Goal: Task Accomplishment & Management: Use online tool/utility

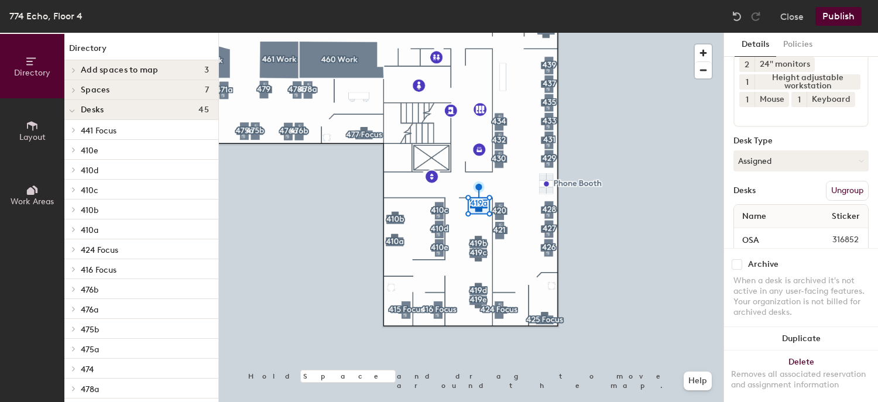
scroll to position [147, 0]
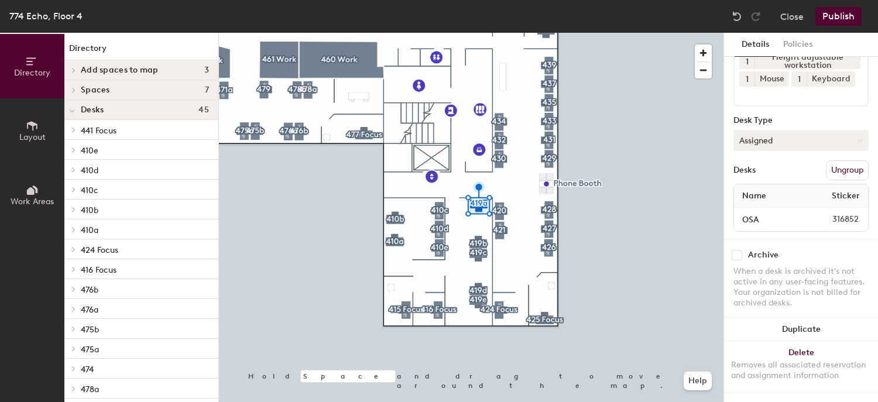
click at [769, 132] on button "Assigned" at bounding box center [801, 140] width 135 height 21
click at [756, 203] on div "Hoteled" at bounding box center [792, 212] width 117 height 18
click at [765, 130] on button "Assigned" at bounding box center [801, 140] width 135 height 21
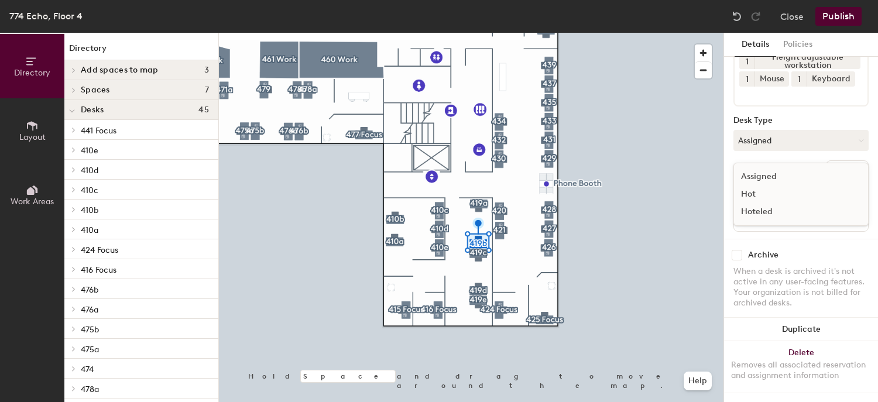
click at [746, 203] on div "Hoteled" at bounding box center [792, 212] width 117 height 18
click at [765, 130] on button "Assigned" at bounding box center [801, 140] width 135 height 21
drag, startPoint x: 754, startPoint y: 201, endPoint x: 738, endPoint y: 207, distance: 17.4
click at [753, 203] on div "Hoteled" at bounding box center [792, 212] width 117 height 18
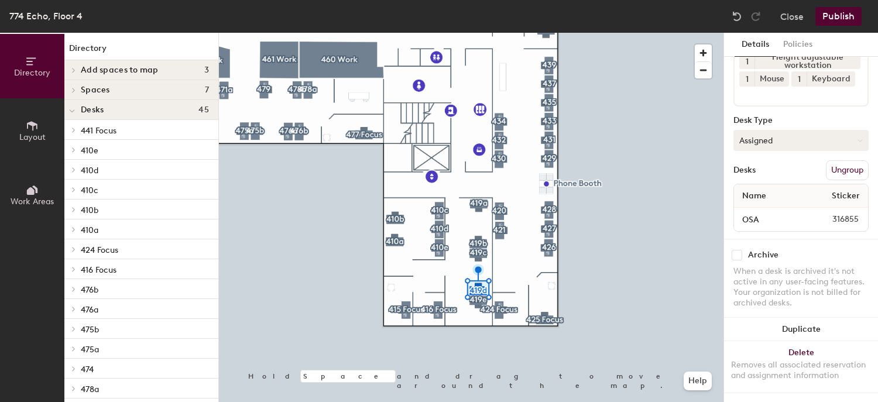
click at [752, 130] on button "Assigned" at bounding box center [801, 140] width 135 height 21
click at [752, 203] on div "Hoteled" at bounding box center [792, 212] width 117 height 18
click at [750, 132] on button "Assigned" at bounding box center [801, 140] width 135 height 21
click at [765, 203] on div "Hoteled" at bounding box center [792, 212] width 117 height 18
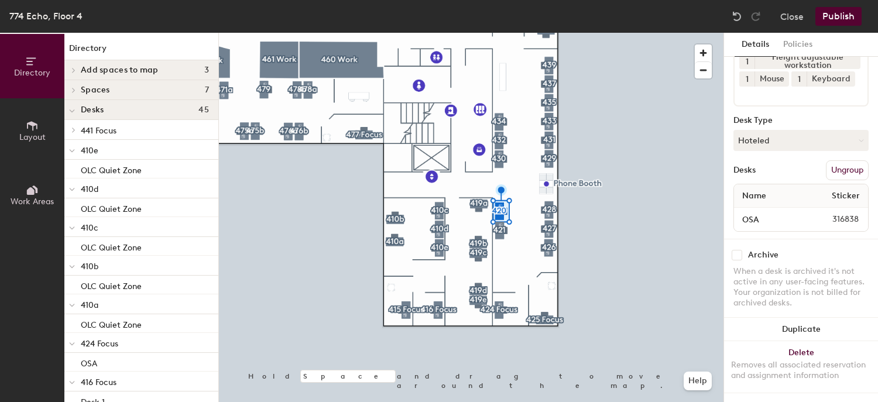
click at [832, 17] on button "Publish" at bounding box center [838, 16] width 46 height 19
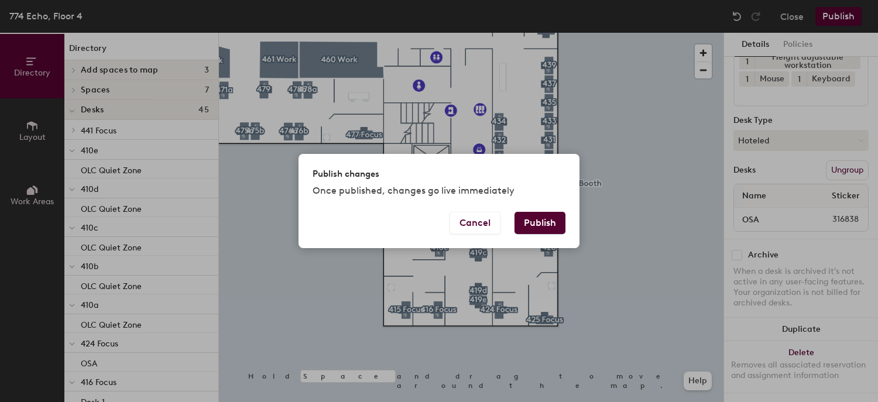
click at [551, 217] on button "Publish" at bounding box center [540, 223] width 51 height 22
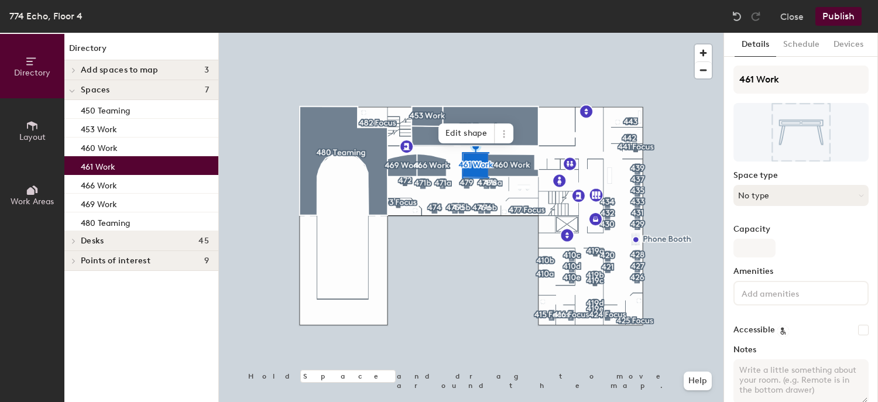
click at [780, 197] on button "No type" at bounding box center [801, 195] width 135 height 21
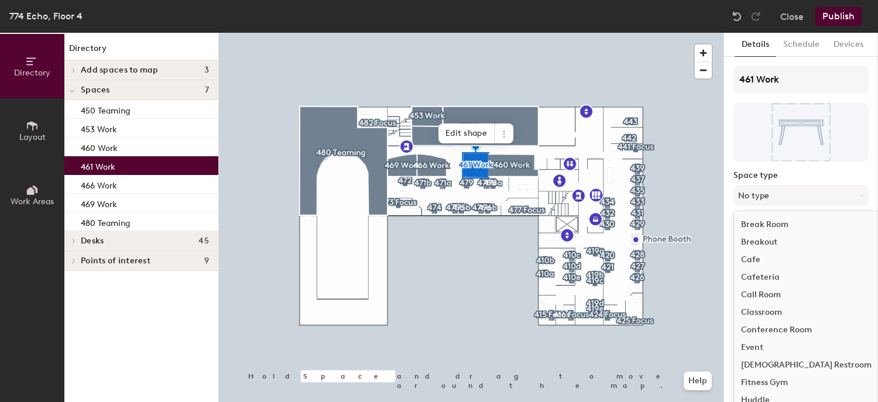
scroll to position [234, 0]
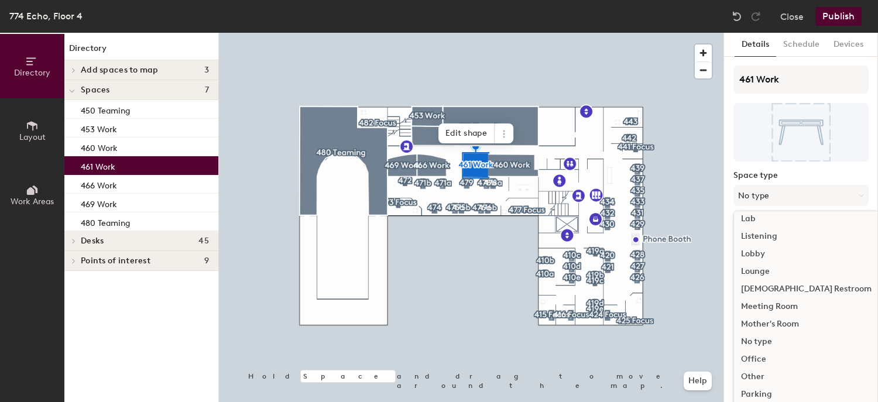
click at [777, 304] on div "Meeting Room" at bounding box center [806, 307] width 145 height 18
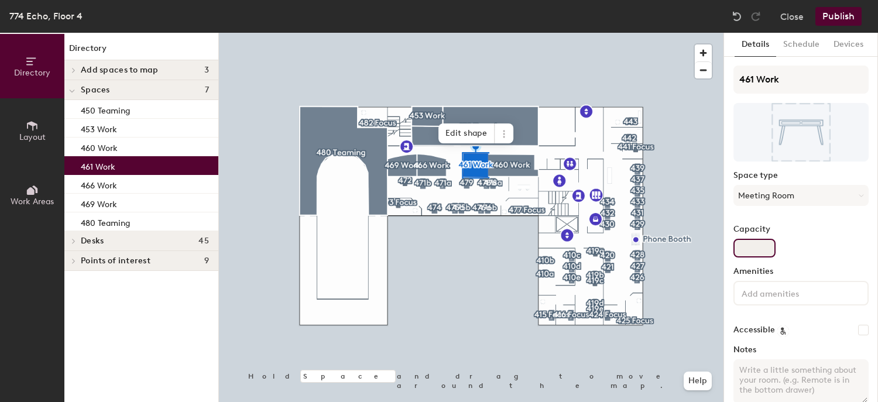
click at [750, 248] on input "Capacity" at bounding box center [755, 248] width 42 height 19
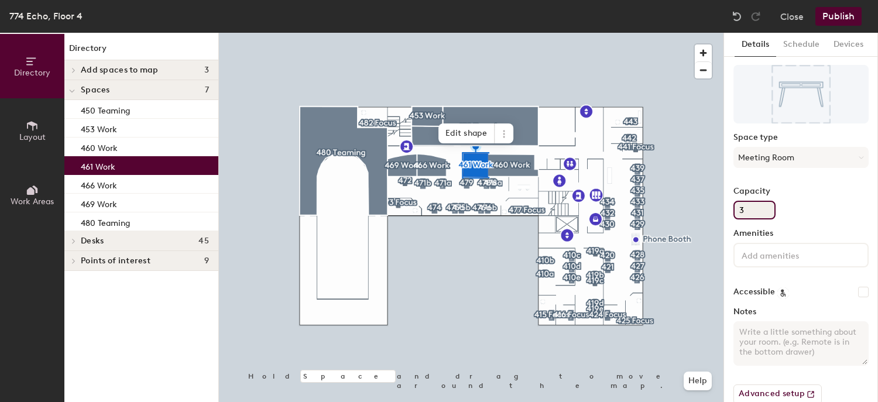
scroll to position [58, 0]
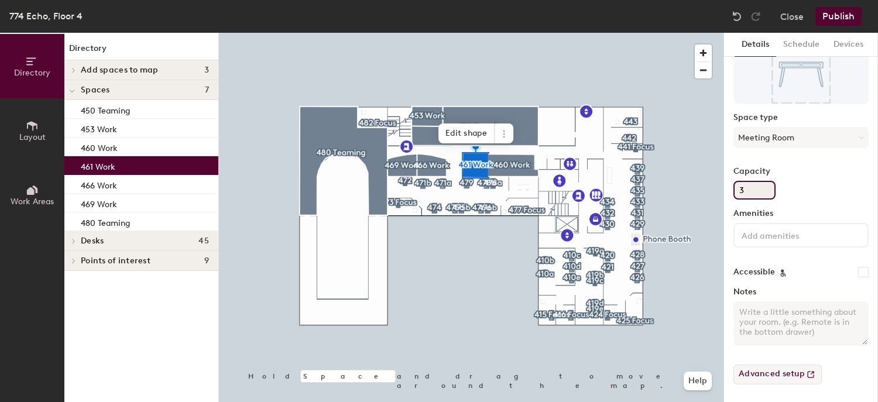
type input "3"
click at [794, 378] on button "Advanced setup" at bounding box center [778, 375] width 88 height 20
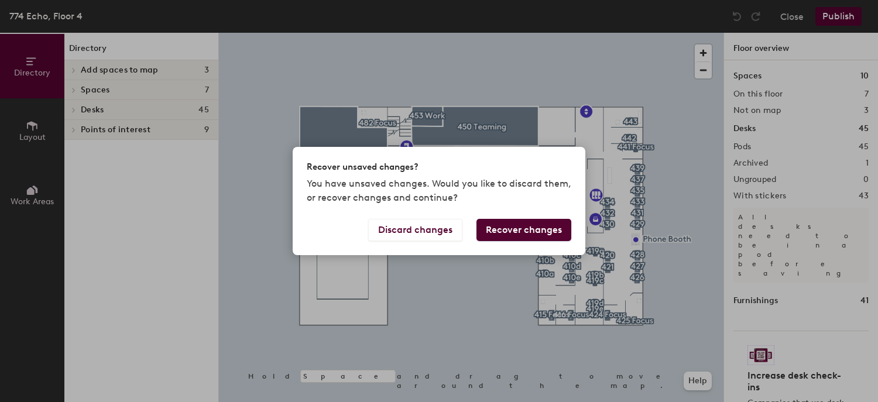
click at [491, 228] on button "Recover changes" at bounding box center [524, 230] width 95 height 22
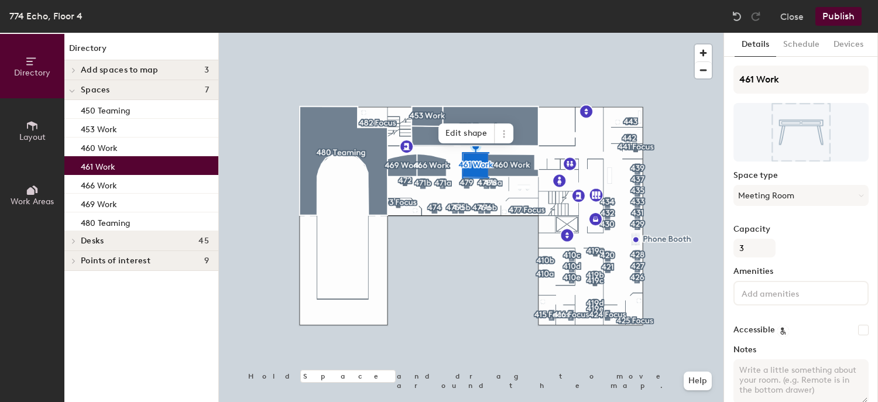
click at [827, 15] on button "Publish" at bounding box center [838, 16] width 46 height 19
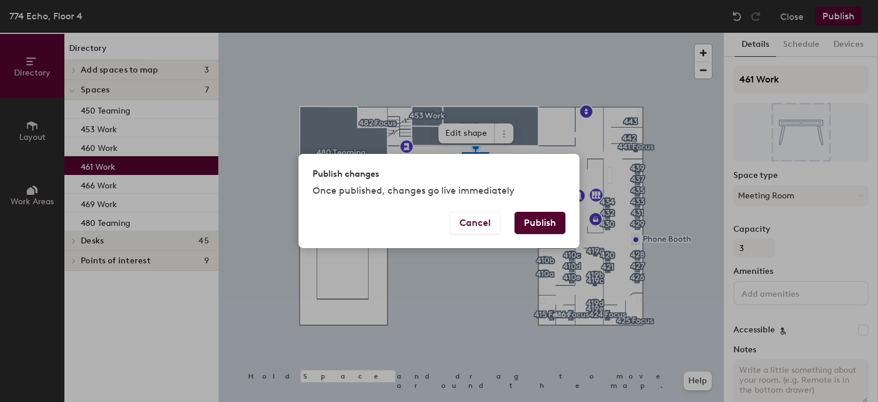
click at [543, 224] on button "Publish" at bounding box center [540, 223] width 51 height 22
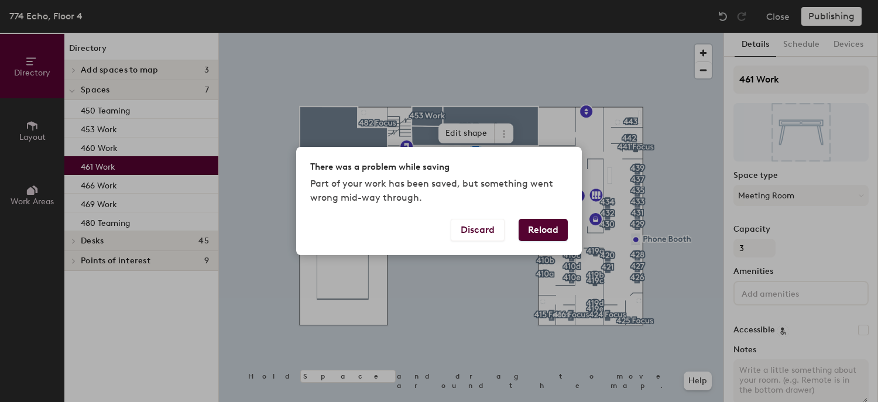
click at [551, 230] on button "Reload" at bounding box center [543, 230] width 49 height 22
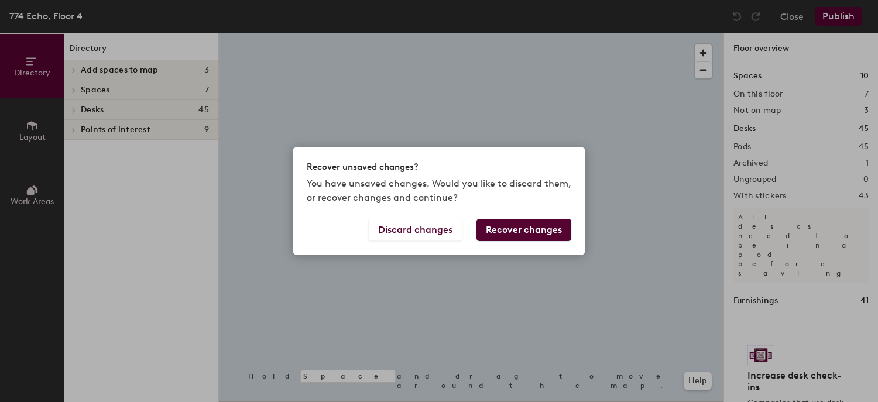
click at [542, 230] on button "Recover changes" at bounding box center [524, 230] width 95 height 22
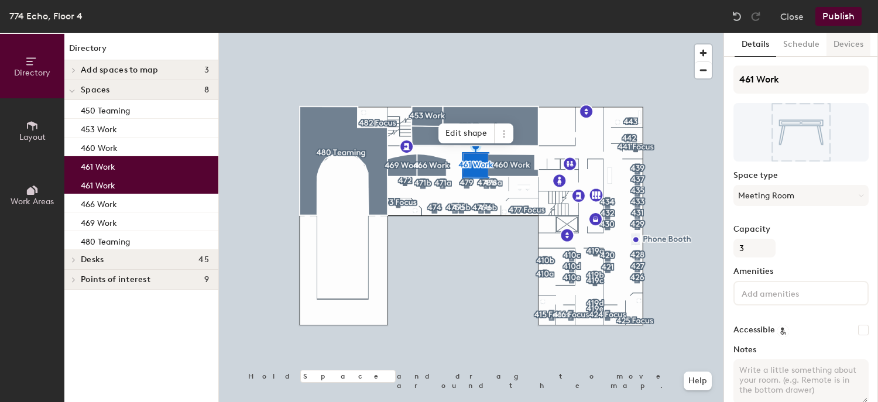
click at [847, 42] on button "Devices" at bounding box center [849, 45] width 44 height 24
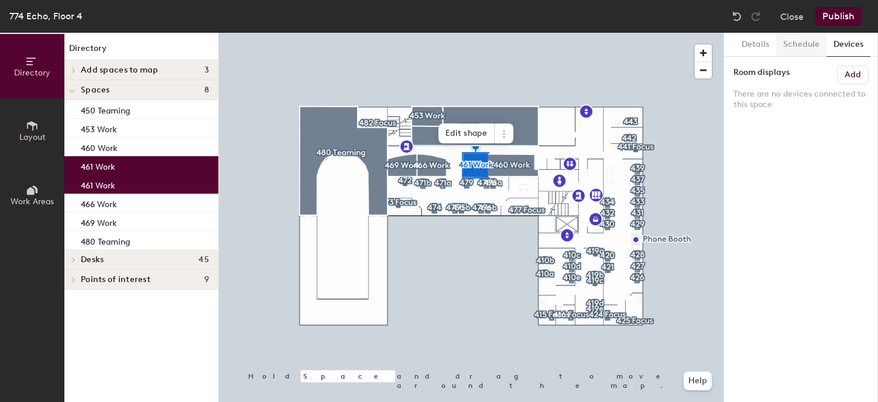
click at [795, 44] on button "Schedule" at bounding box center [801, 45] width 50 height 24
click at [755, 42] on button "Details" at bounding box center [756, 45] width 42 height 24
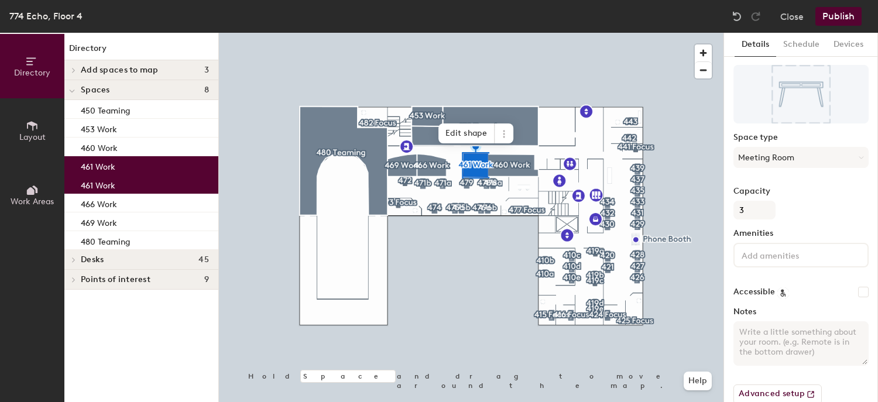
scroll to position [58, 0]
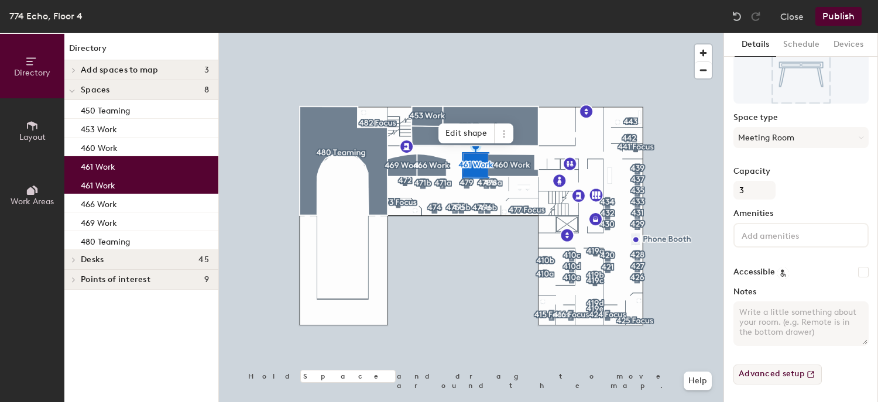
click at [780, 373] on button "Advanced setup" at bounding box center [778, 375] width 88 height 20
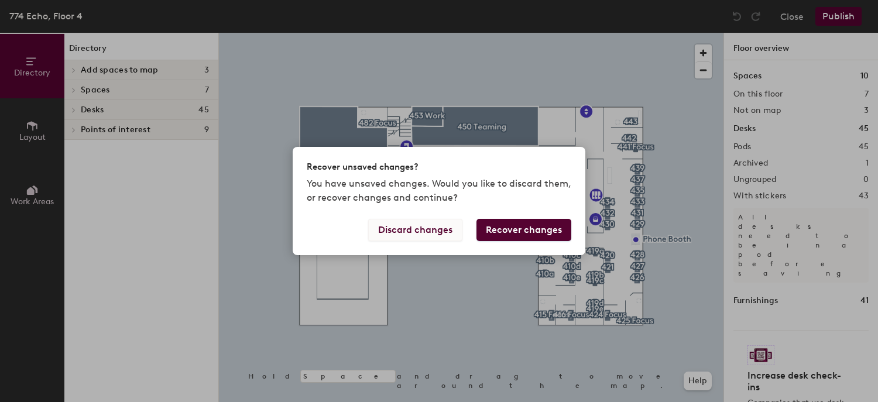
click at [445, 237] on button "Discard changes" at bounding box center [415, 230] width 94 height 22
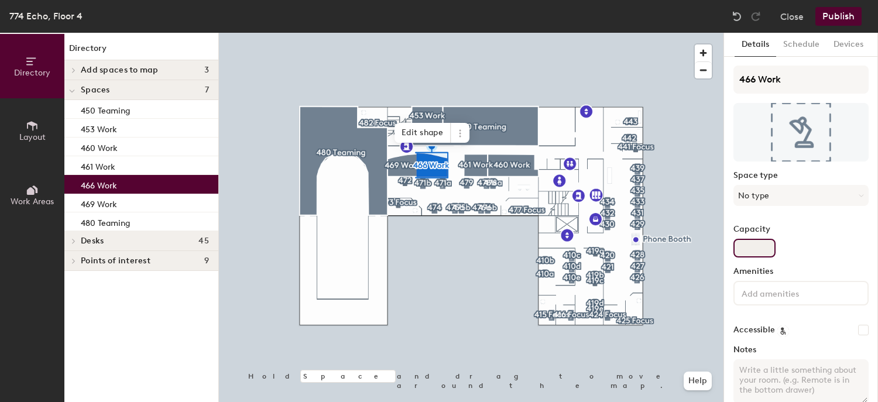
click at [760, 249] on input "Capacity" at bounding box center [755, 248] width 42 height 19
click at [762, 191] on button "No type" at bounding box center [801, 195] width 135 height 21
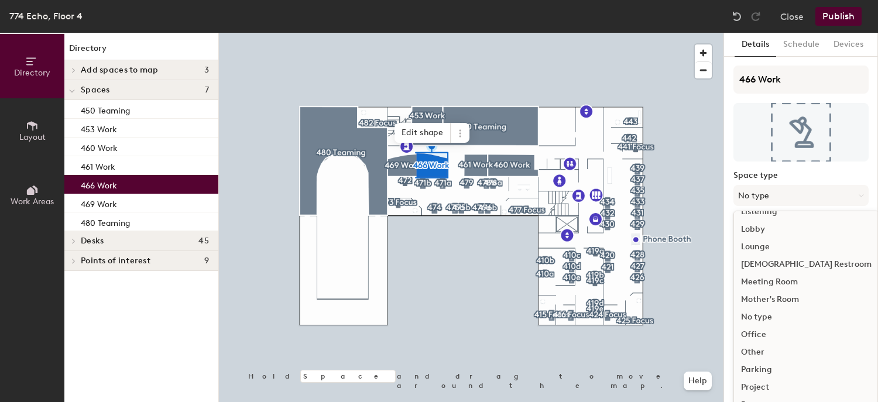
scroll to position [261, 0]
click at [759, 276] on div "Meeting Room" at bounding box center [806, 280] width 145 height 18
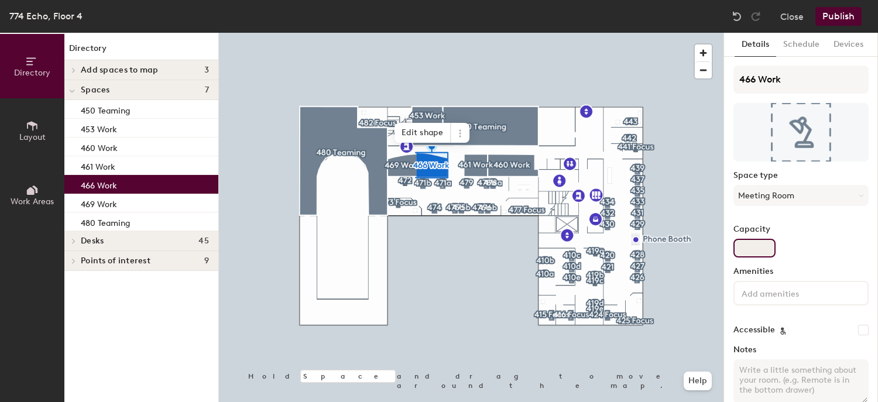
click at [759, 250] on input "Capacity" at bounding box center [755, 248] width 42 height 19
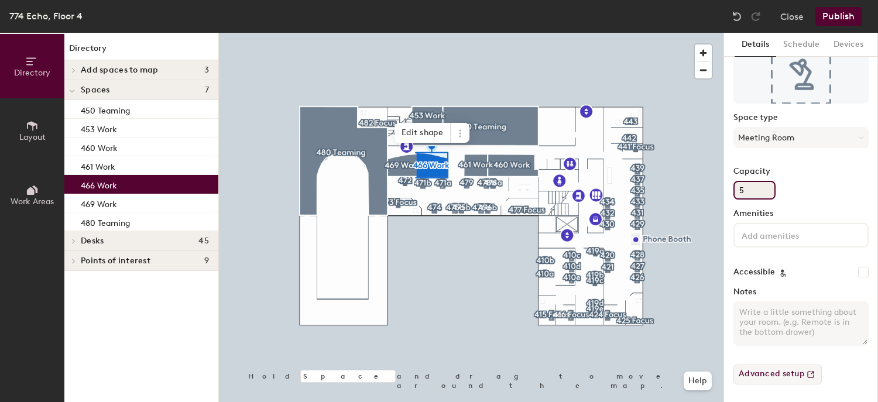
type input "5"
click at [777, 373] on button "Advanced setup" at bounding box center [778, 375] width 88 height 20
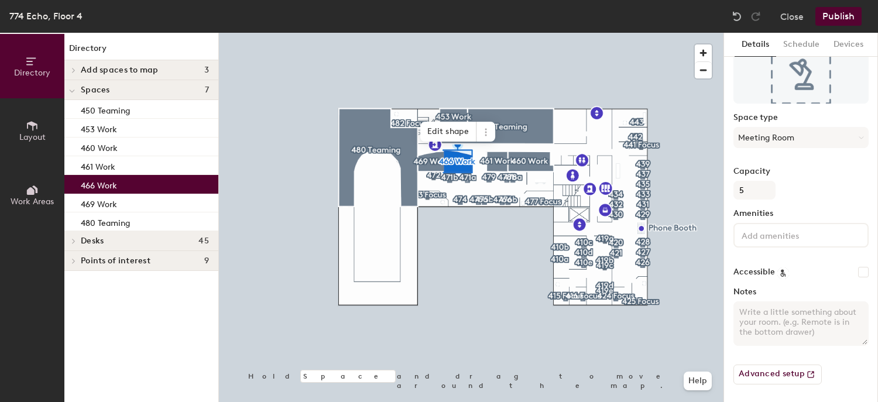
click at [825, 16] on button "Publish" at bounding box center [838, 16] width 46 height 19
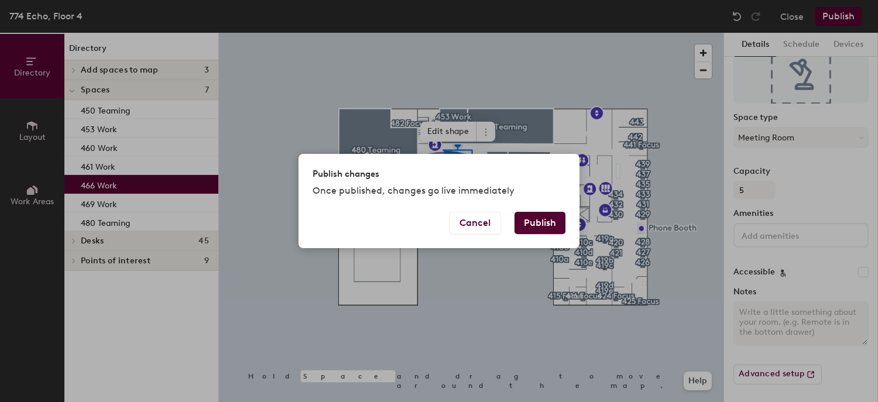
click at [540, 226] on button "Publish" at bounding box center [540, 223] width 51 height 22
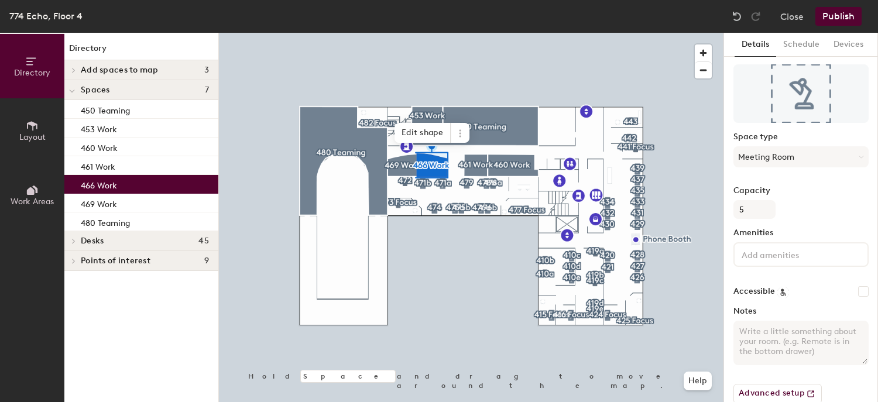
scroll to position [58, 0]
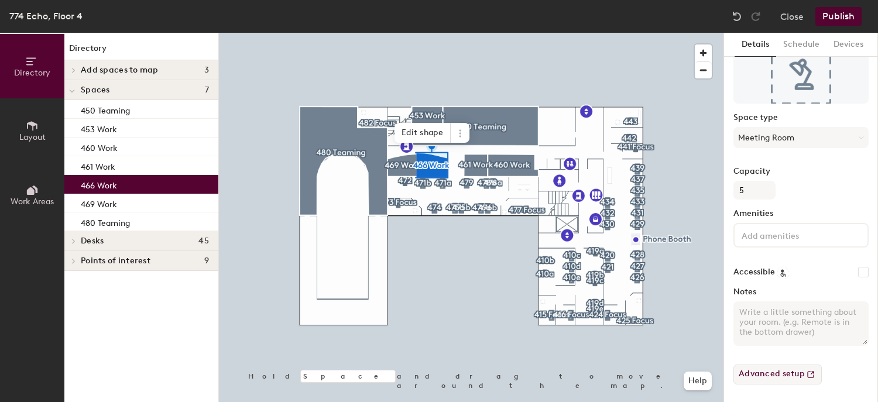
click at [767, 369] on button "Advanced setup" at bounding box center [778, 375] width 88 height 20
click at [838, 16] on button "Publish" at bounding box center [838, 16] width 46 height 19
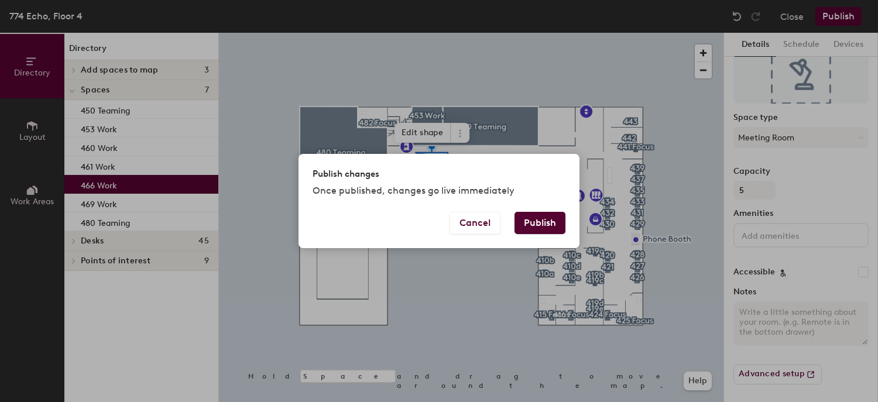
click at [540, 217] on button "Publish" at bounding box center [540, 223] width 51 height 22
